Goal: Book appointment/travel/reservation

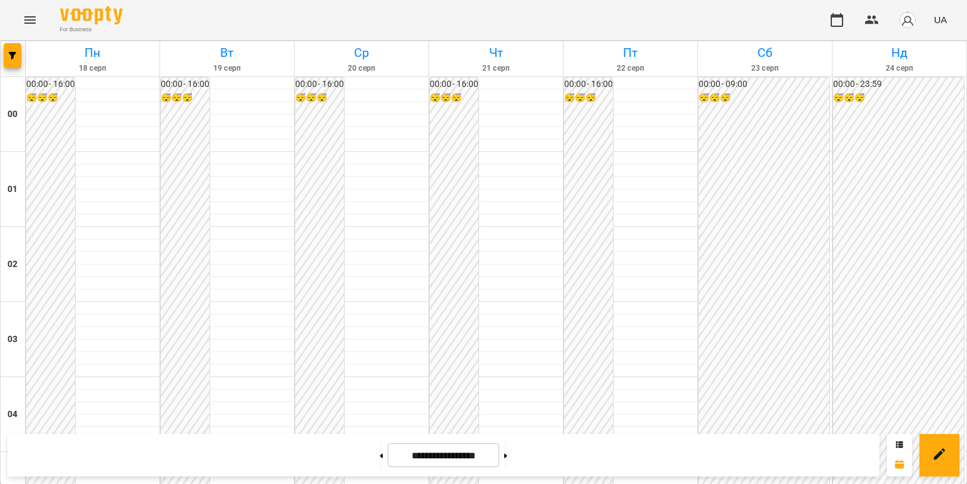
scroll to position [1001, 0]
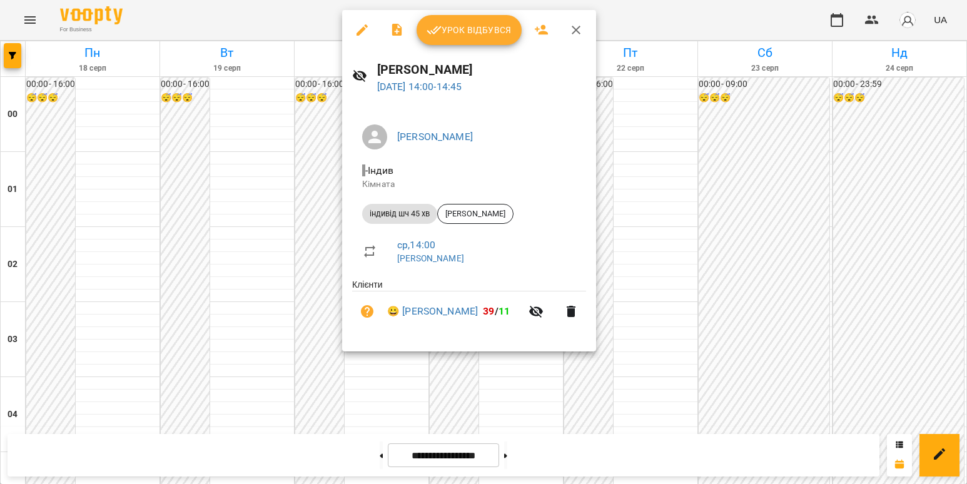
click at [297, 285] on div at bounding box center [483, 242] width 967 height 484
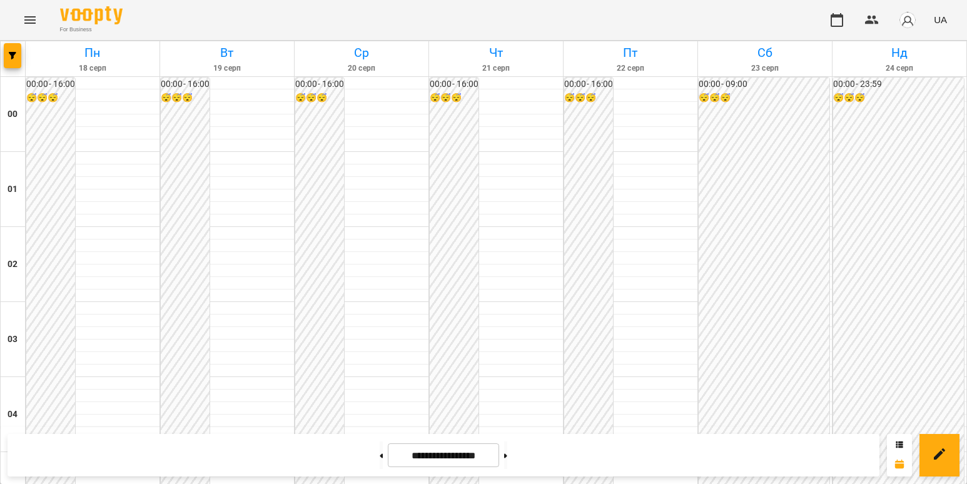
scroll to position [1126, 0]
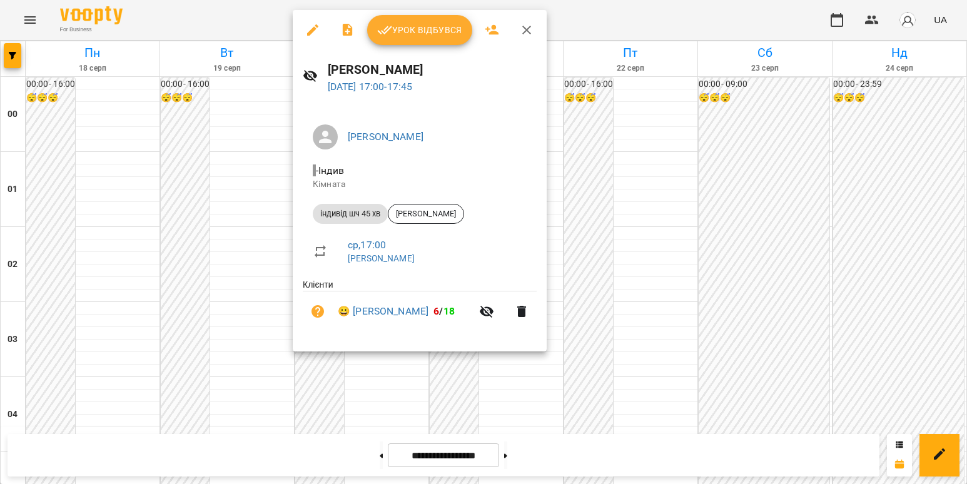
click at [247, 189] on div at bounding box center [483, 242] width 967 height 484
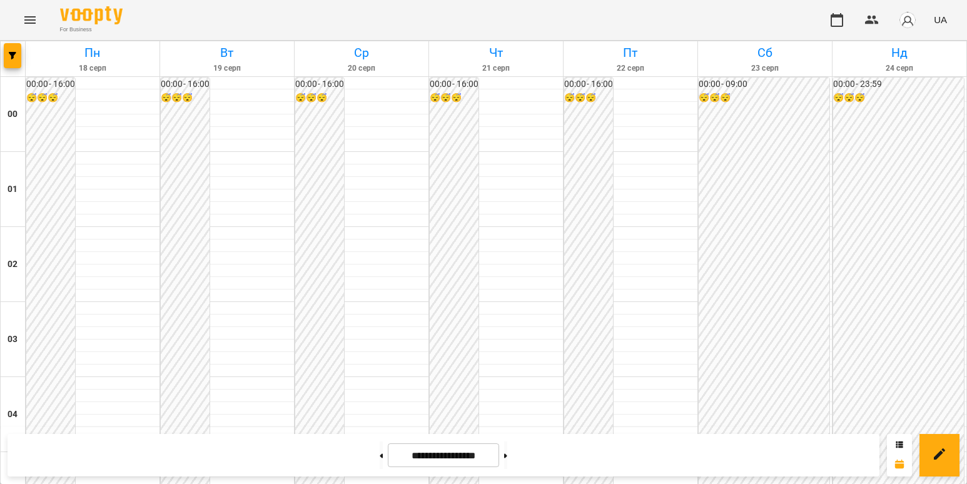
scroll to position [1251, 0]
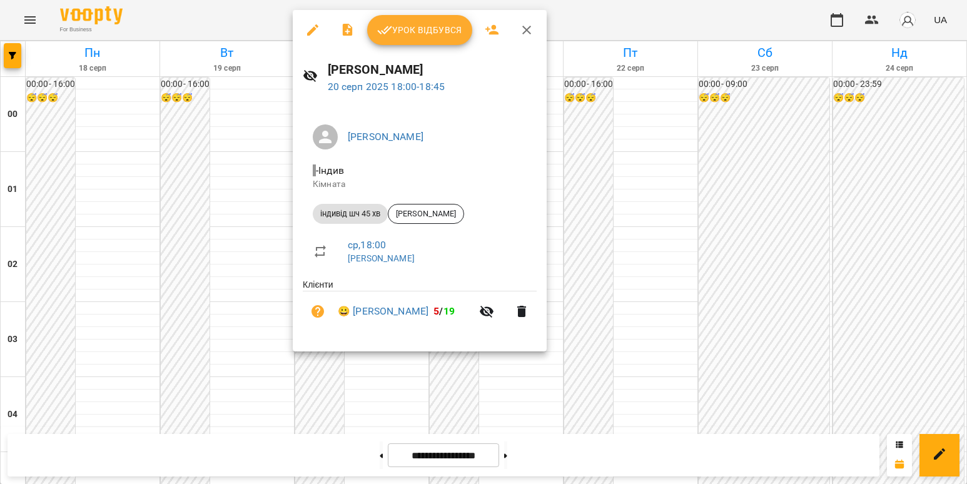
click at [247, 278] on div at bounding box center [483, 242] width 967 height 484
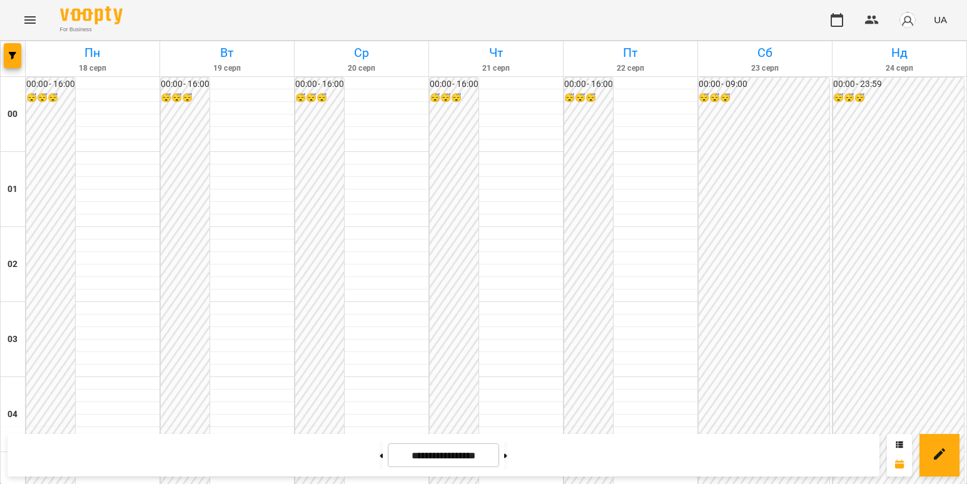
scroll to position [1314, 0]
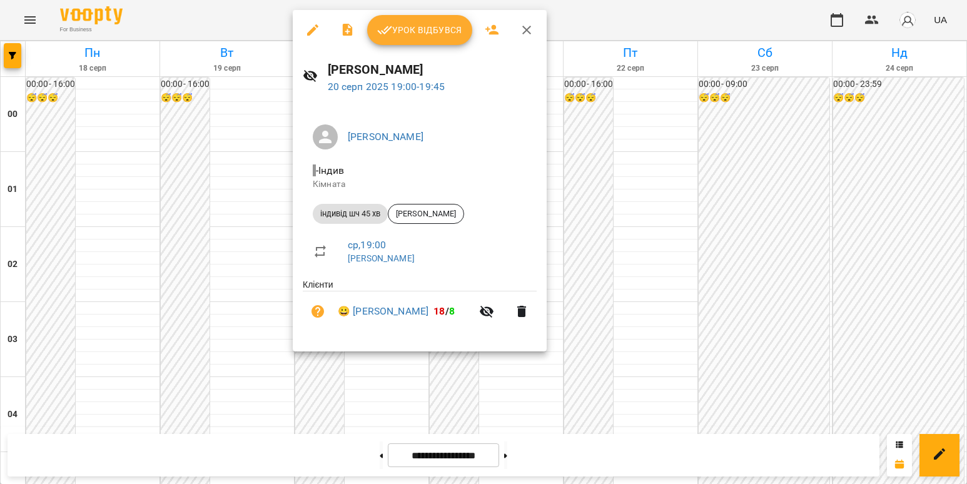
click at [214, 232] on div at bounding box center [483, 242] width 967 height 484
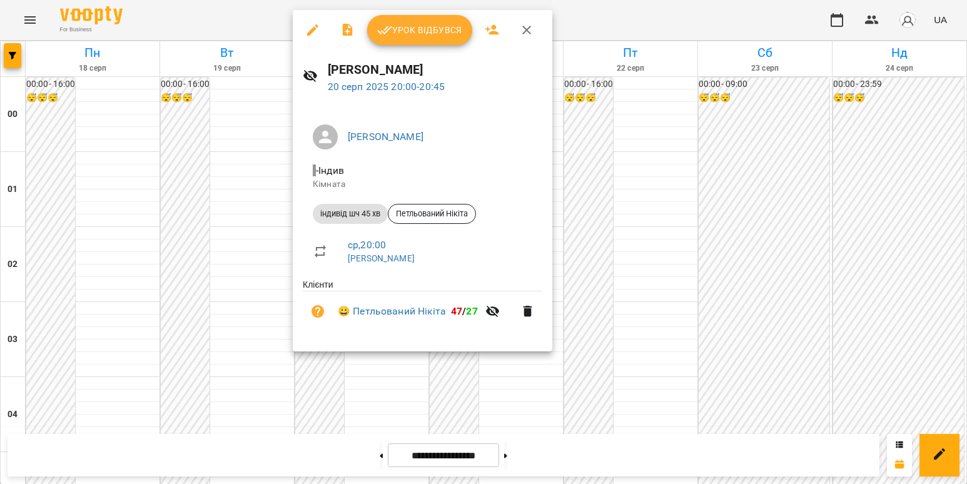
click at [254, 372] on div at bounding box center [483, 242] width 967 height 484
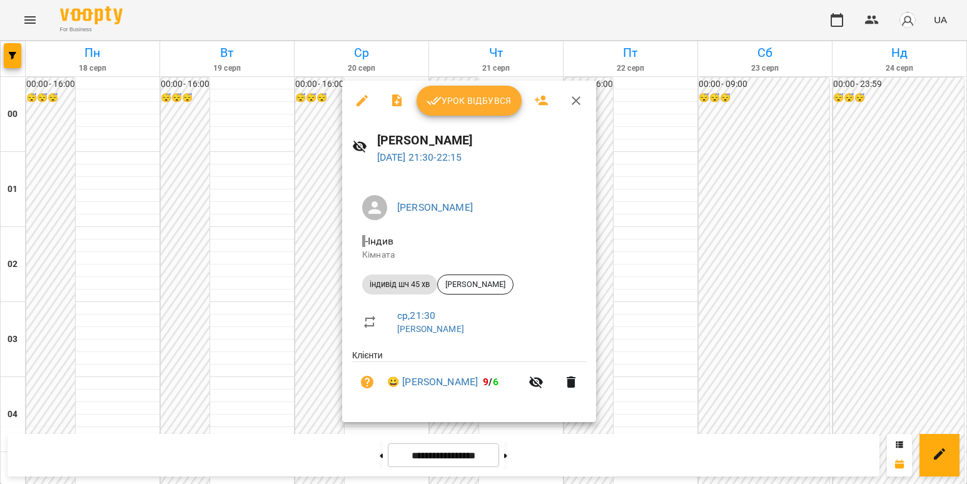
click at [688, 409] on div at bounding box center [483, 242] width 967 height 484
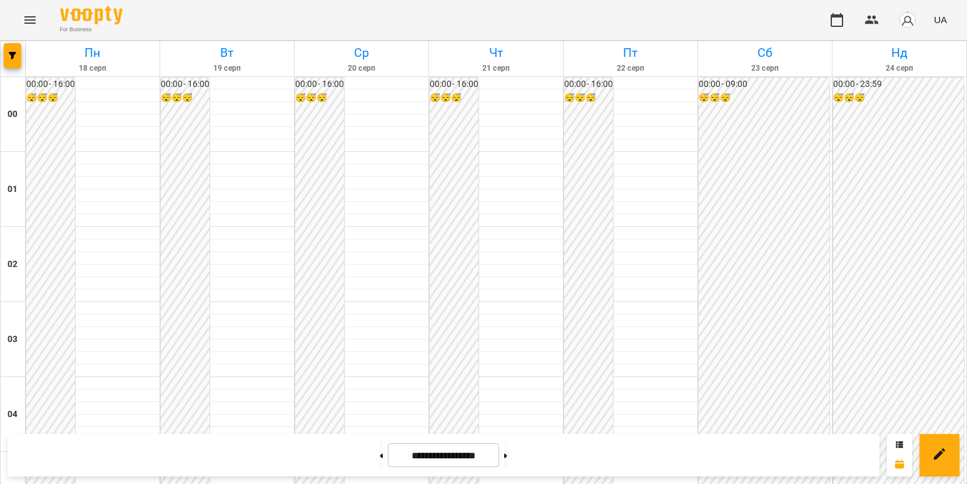
scroll to position [939, 0]
